Goal: Task Accomplishment & Management: Use online tool/utility

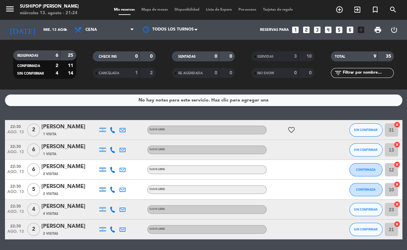
scroll to position [17, 0]
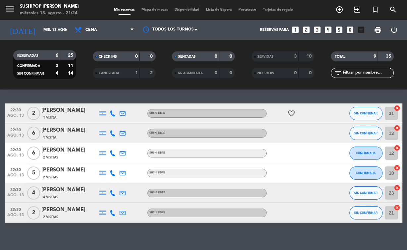
click at [133, 228] on div "No hay notas para este servicio. Haz clic para agregar una 22:30 [DATE] 2 [PERS…" at bounding box center [203, 169] width 407 height 160
click at [133, 230] on div "No hay notas para este servicio. Haz clic para agregar una 22:30 [DATE] 2 [PERS…" at bounding box center [203, 169] width 407 height 160
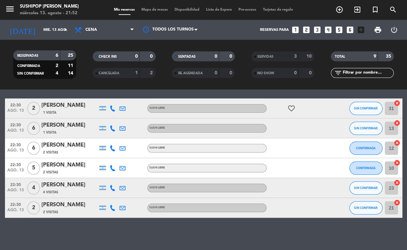
scroll to position [0, 0]
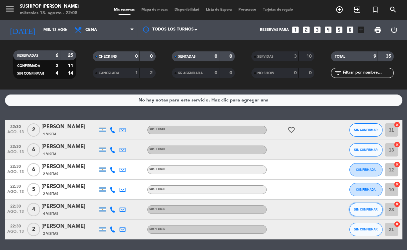
click at [360, 207] on button "SIN CONFIRMAR" at bounding box center [365, 209] width 33 height 13
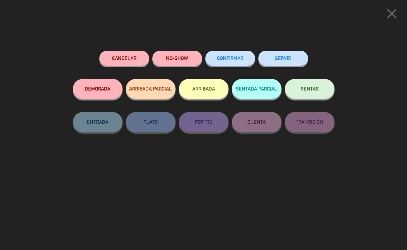
click at [274, 58] on button "SERVIR" at bounding box center [283, 58] width 50 height 15
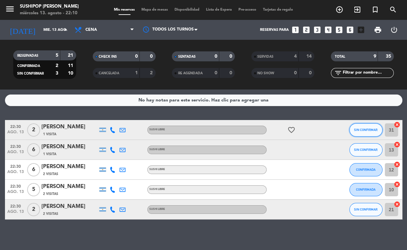
click at [366, 133] on button "SIN CONFIRMAR" at bounding box center [365, 129] width 33 height 13
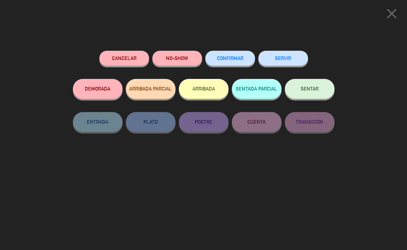
click at [281, 60] on button "SERVIR" at bounding box center [283, 58] width 50 height 15
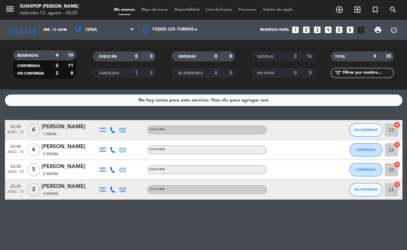
click at [113, 129] on icon at bounding box center [113, 130] width 6 height 6
click at [109, 149] on div at bounding box center [113, 150] width 10 height 20
click at [112, 150] on icon at bounding box center [113, 150] width 6 height 6
click at [113, 171] on icon at bounding box center [113, 170] width 6 height 6
click at [108, 189] on div at bounding box center [113, 189] width 10 height 20
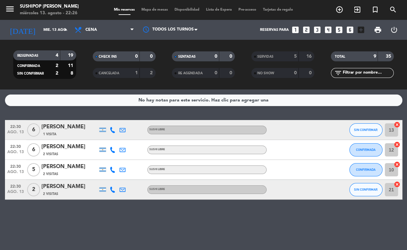
click at [115, 187] on icon at bounding box center [113, 189] width 6 height 6
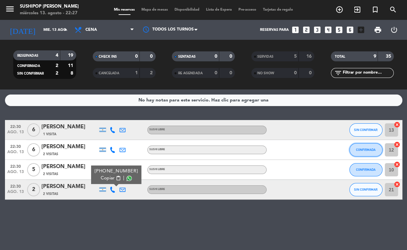
click at [362, 150] on span "CONFIRMADA" at bounding box center [366, 150] width 20 height 4
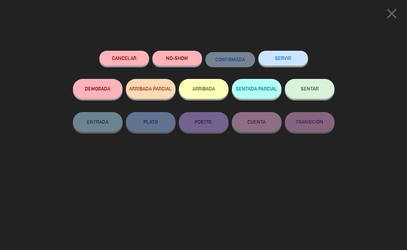
click at [287, 57] on button "SERVIR" at bounding box center [283, 58] width 50 height 15
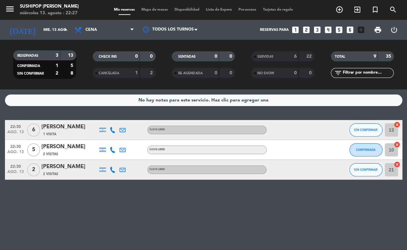
click at [111, 127] on icon at bounding box center [113, 130] width 6 height 6
click at [369, 130] on span "SIN CONFIRMAR" at bounding box center [366, 130] width 24 height 4
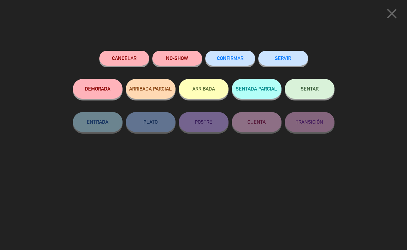
click at [287, 58] on button "SERVIR" at bounding box center [283, 58] width 50 height 15
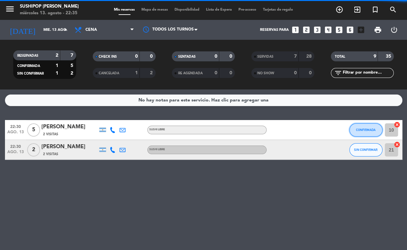
click at [368, 130] on span "CONFIRMADA" at bounding box center [366, 130] width 20 height 4
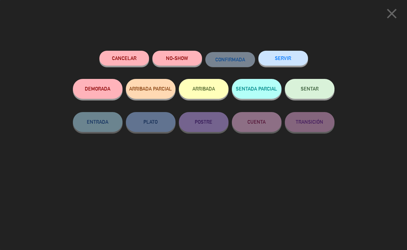
click at [274, 58] on button "SERVIR" at bounding box center [283, 58] width 50 height 15
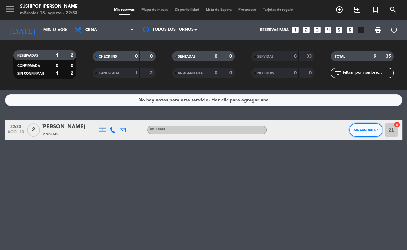
click at [362, 127] on button "SIN CONFIRMAR" at bounding box center [365, 129] width 33 height 13
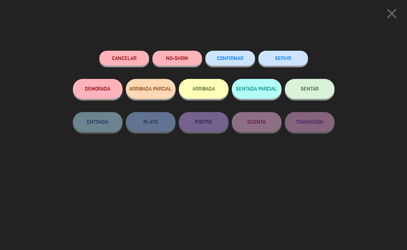
click at [288, 54] on button "SERVIR" at bounding box center [283, 58] width 50 height 15
